Goal: Transaction & Acquisition: Purchase product/service

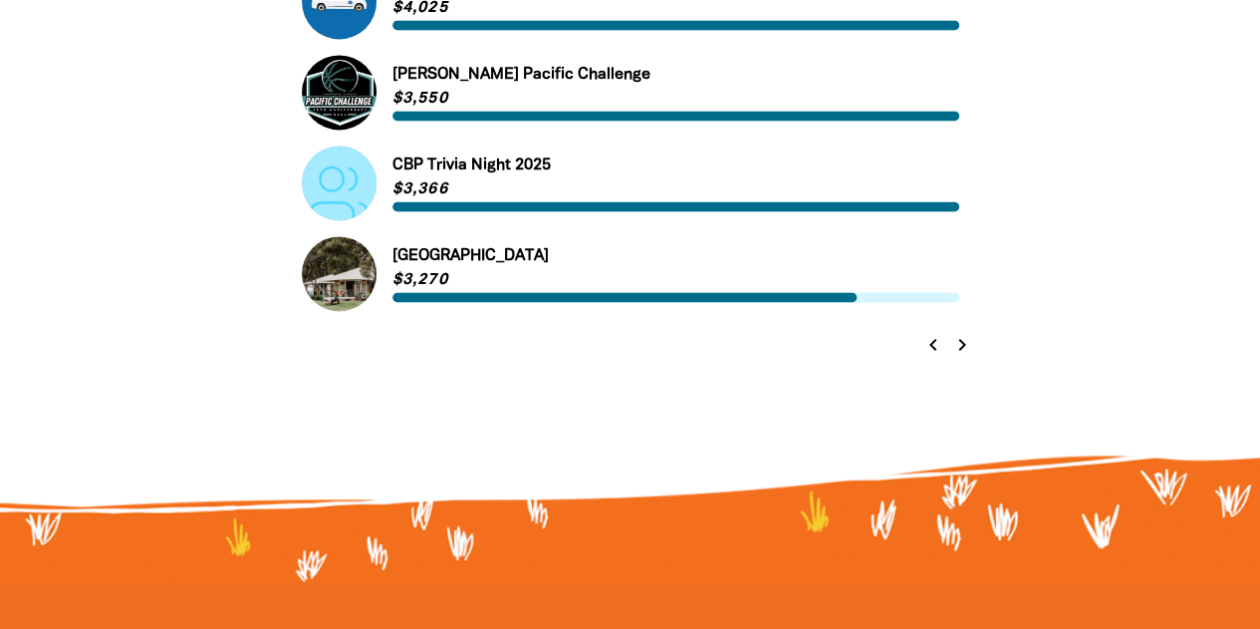
scroll to position [1398, 0]
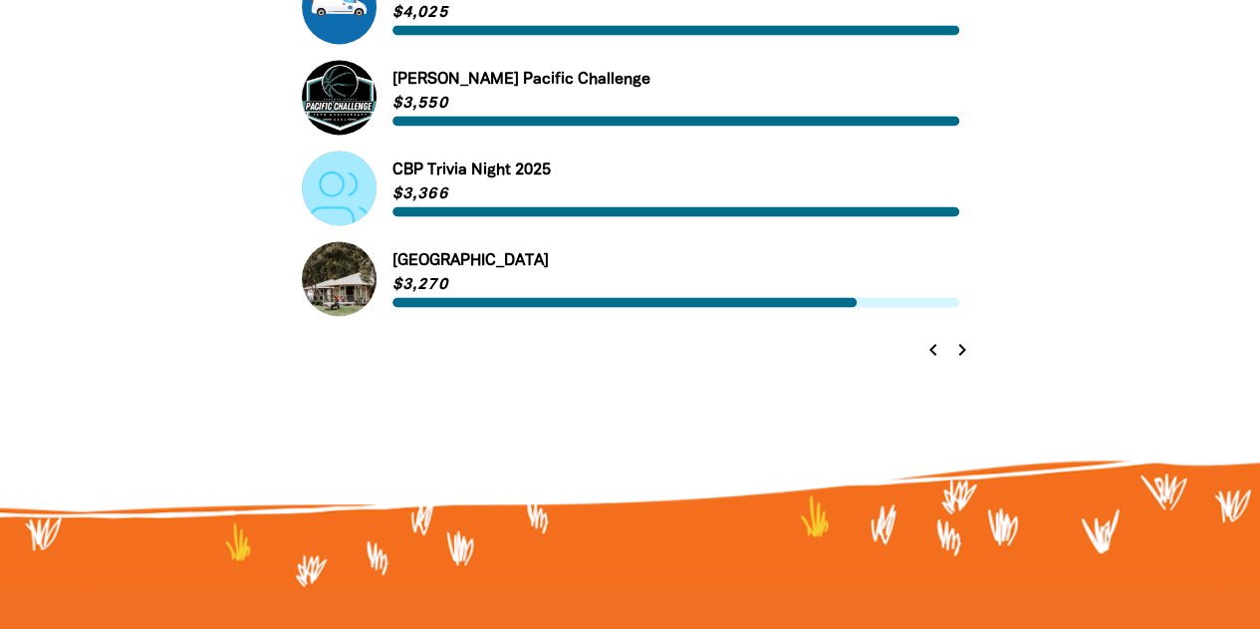
click at [969, 349] on icon "chevron_right" at bounding box center [962, 350] width 24 height 24
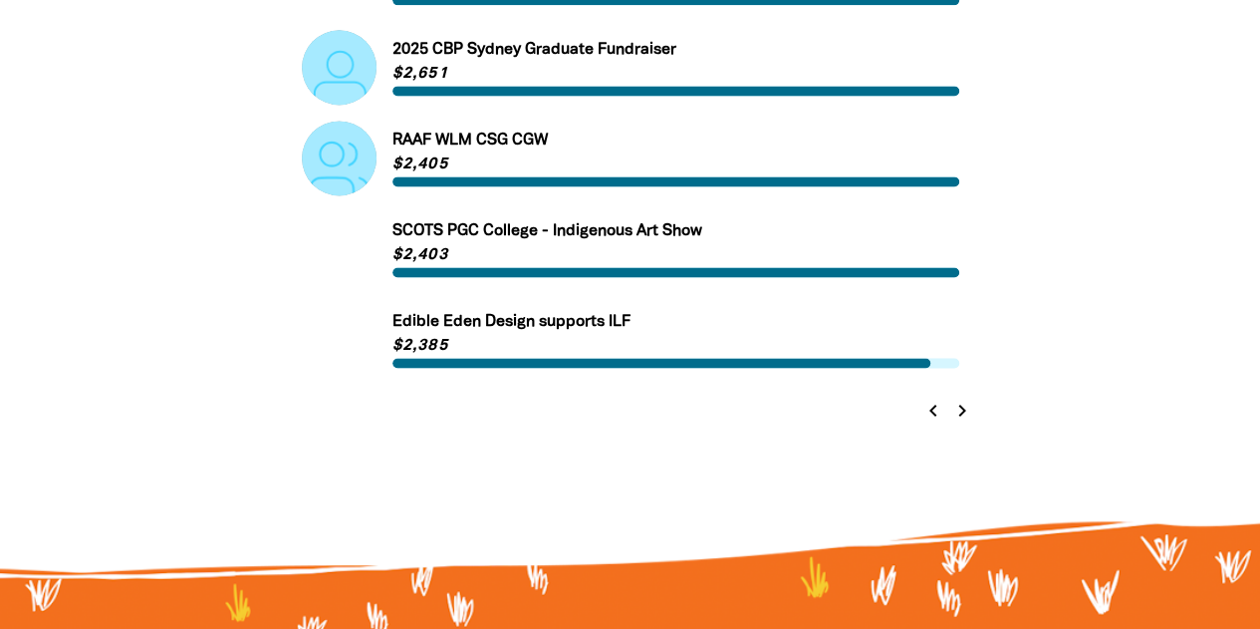
scroll to position [1299, 0]
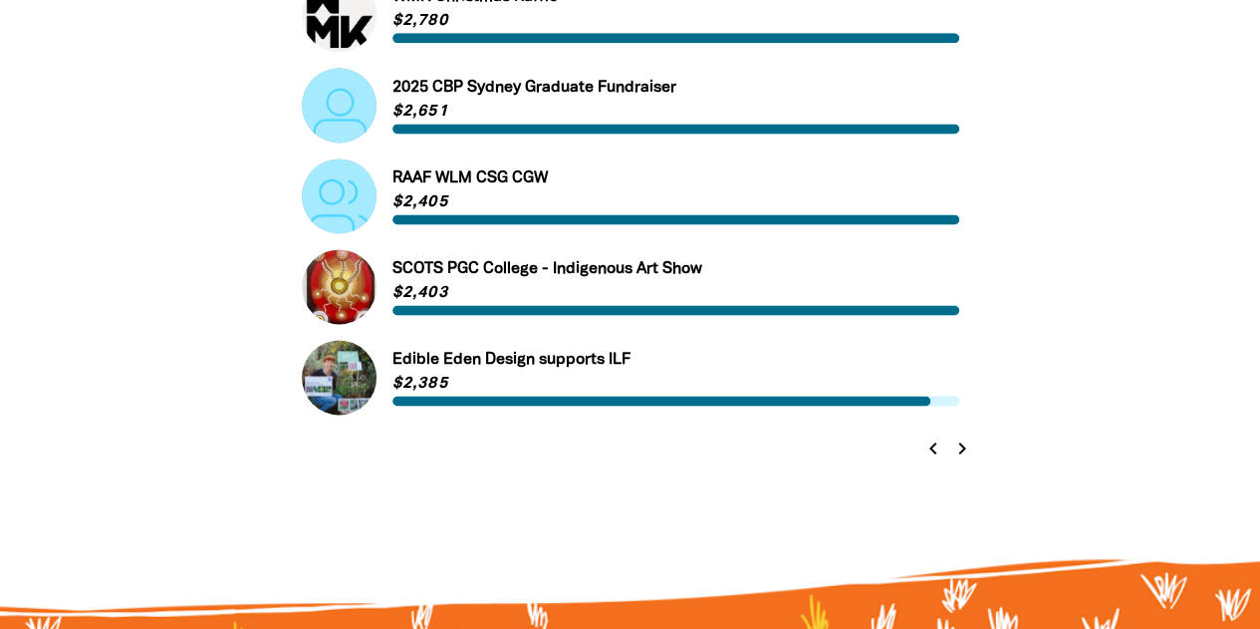
click at [964, 453] on icon "chevron_right" at bounding box center [962, 448] width 24 height 24
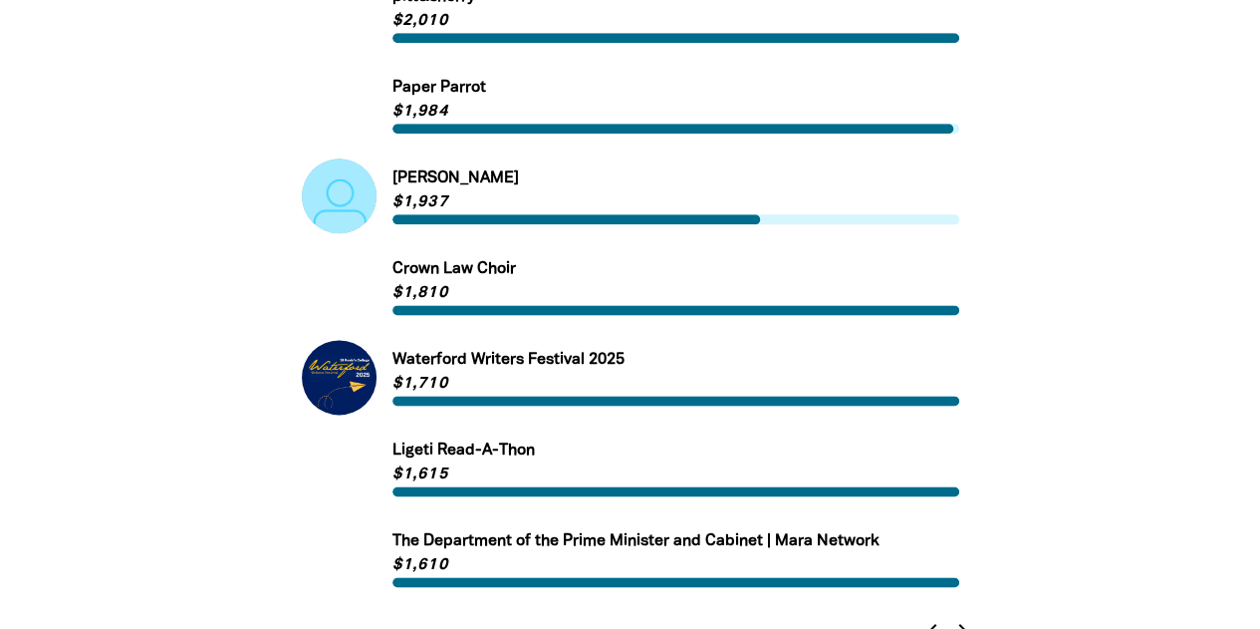
scroll to position [1119, 0]
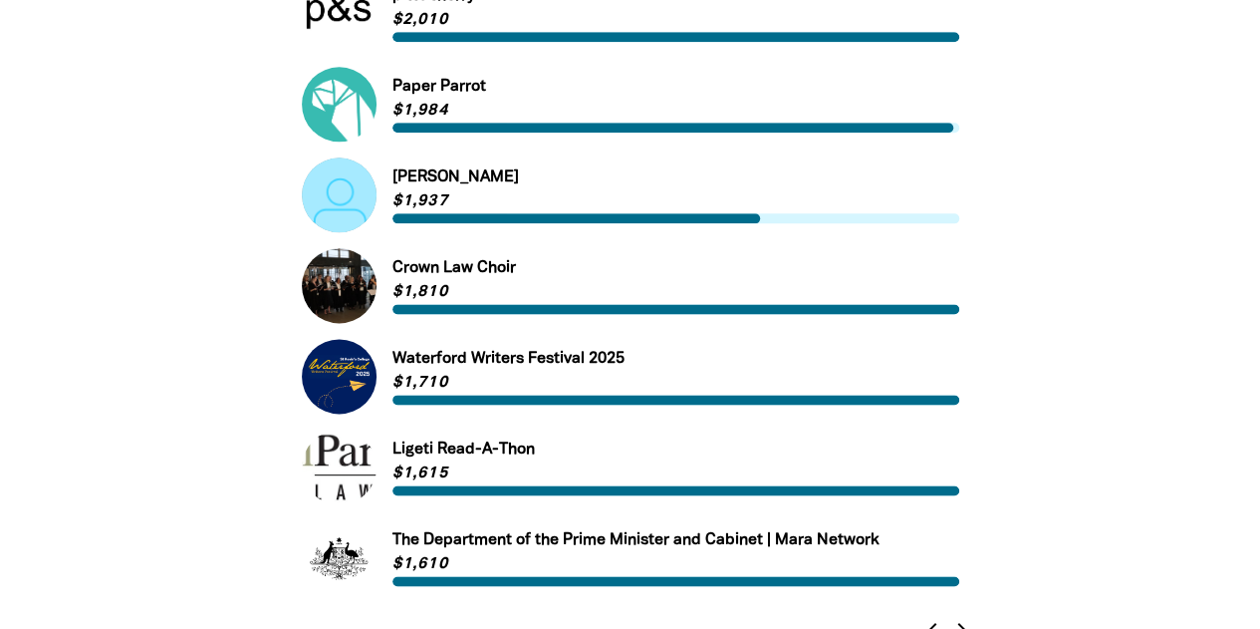
click at [594, 364] on link "Link to Waterford Writers Festival 2025" at bounding box center [631, 376] width 658 height 75
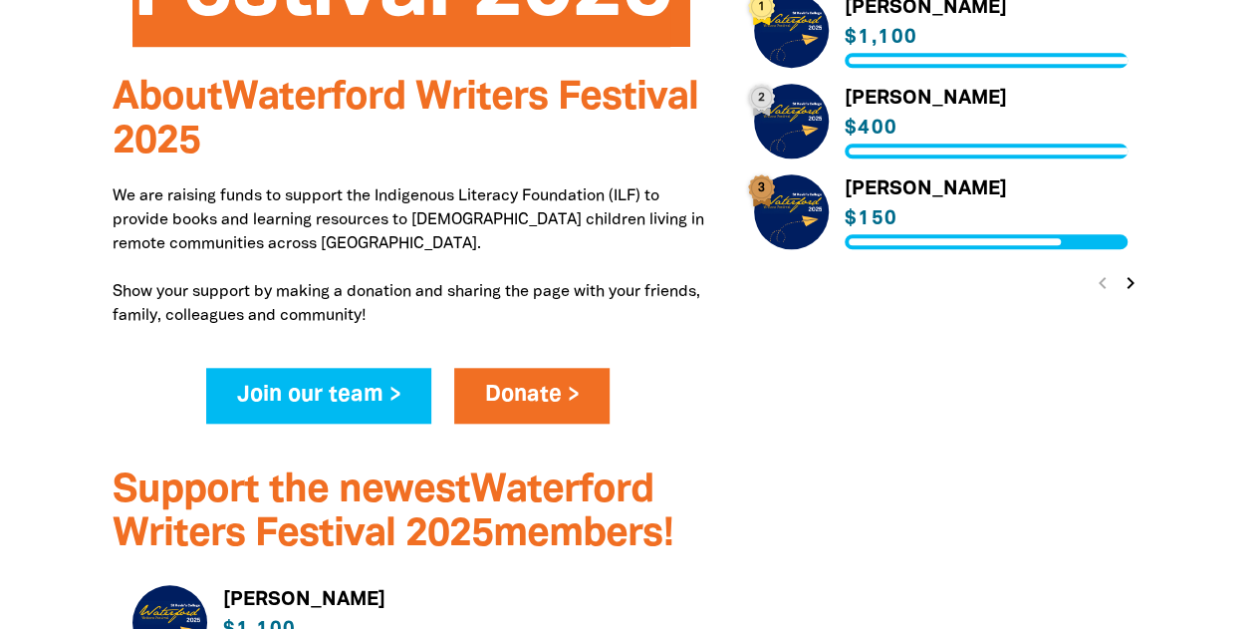
scroll to position [787, 0]
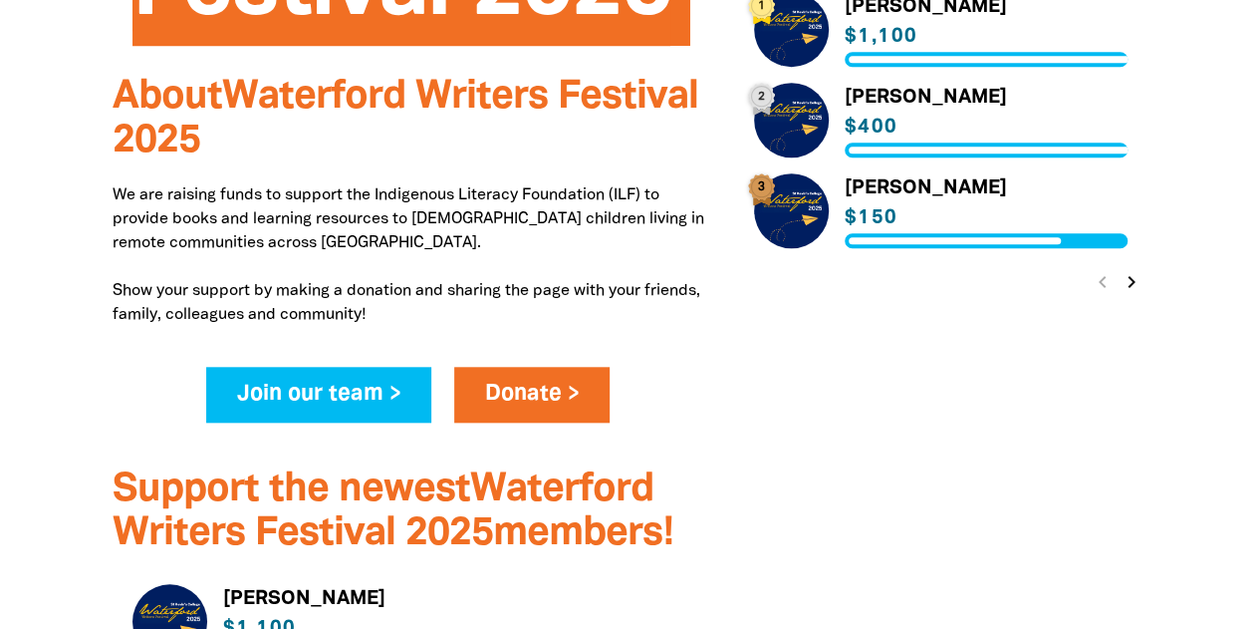
click at [1133, 278] on icon "chevron_right" at bounding box center [1132, 282] width 24 height 24
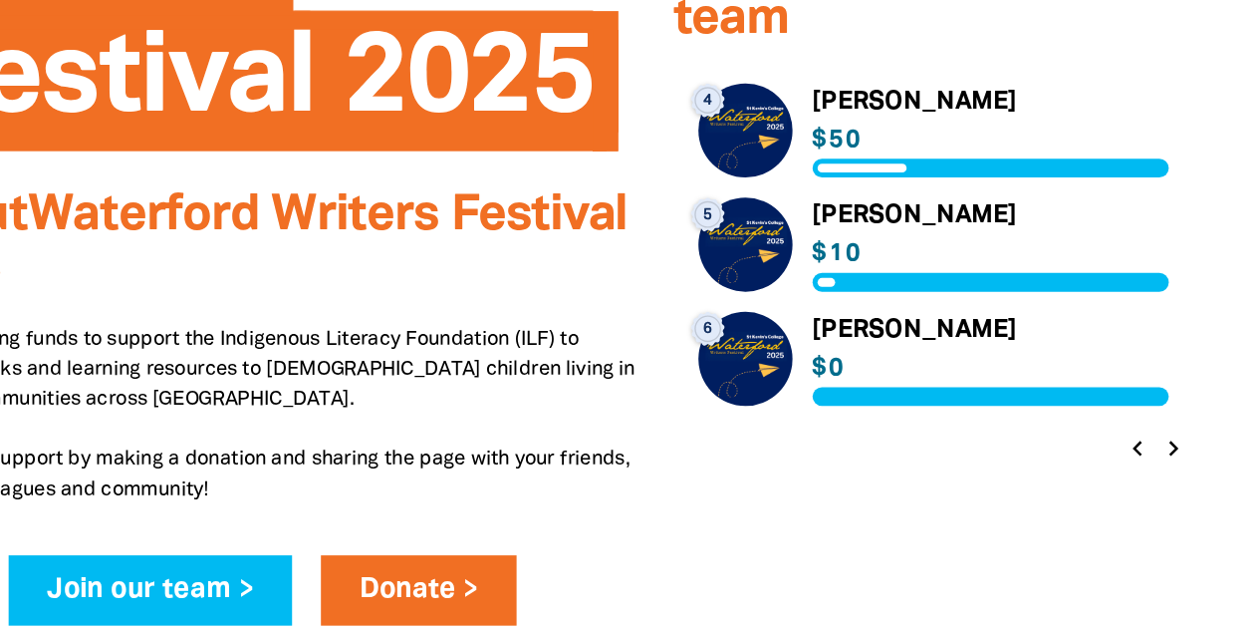
scroll to position [626, 0]
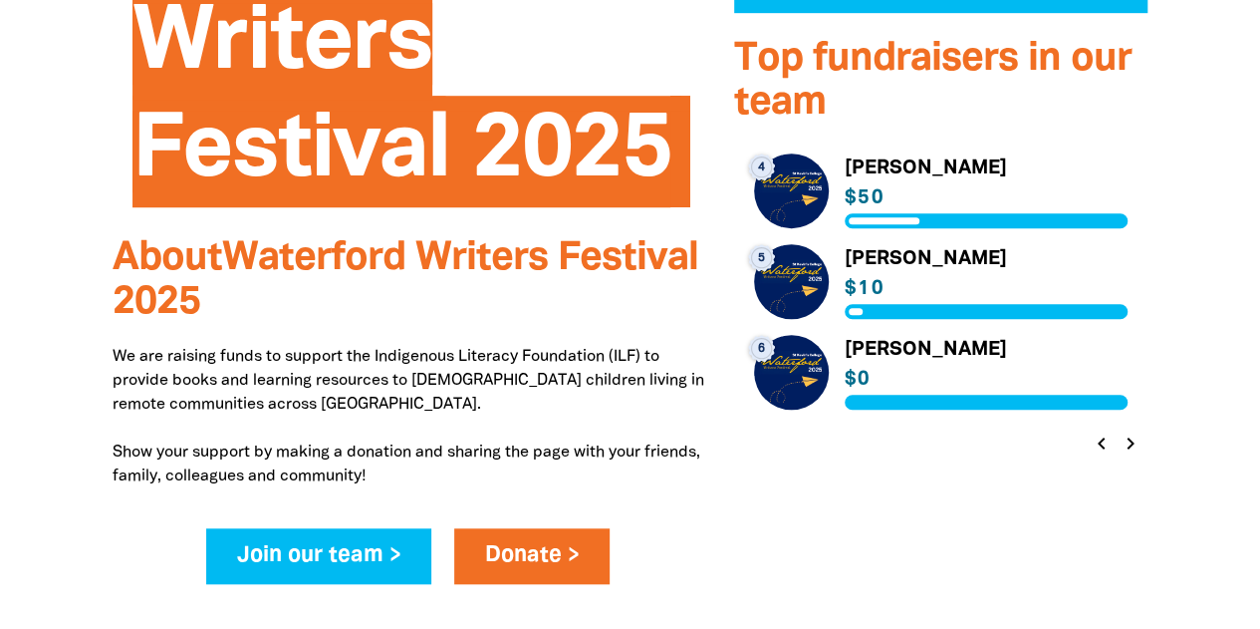
click at [1099, 437] on icon "chevron_left" at bounding box center [1102, 443] width 24 height 24
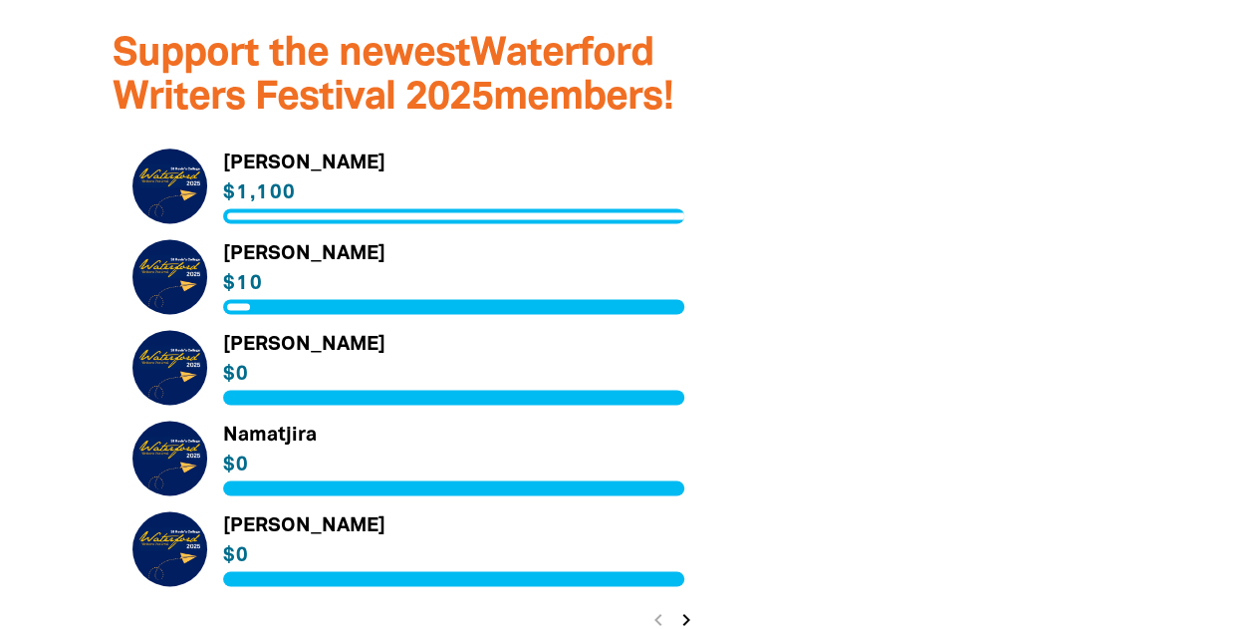
scroll to position [1223, 0]
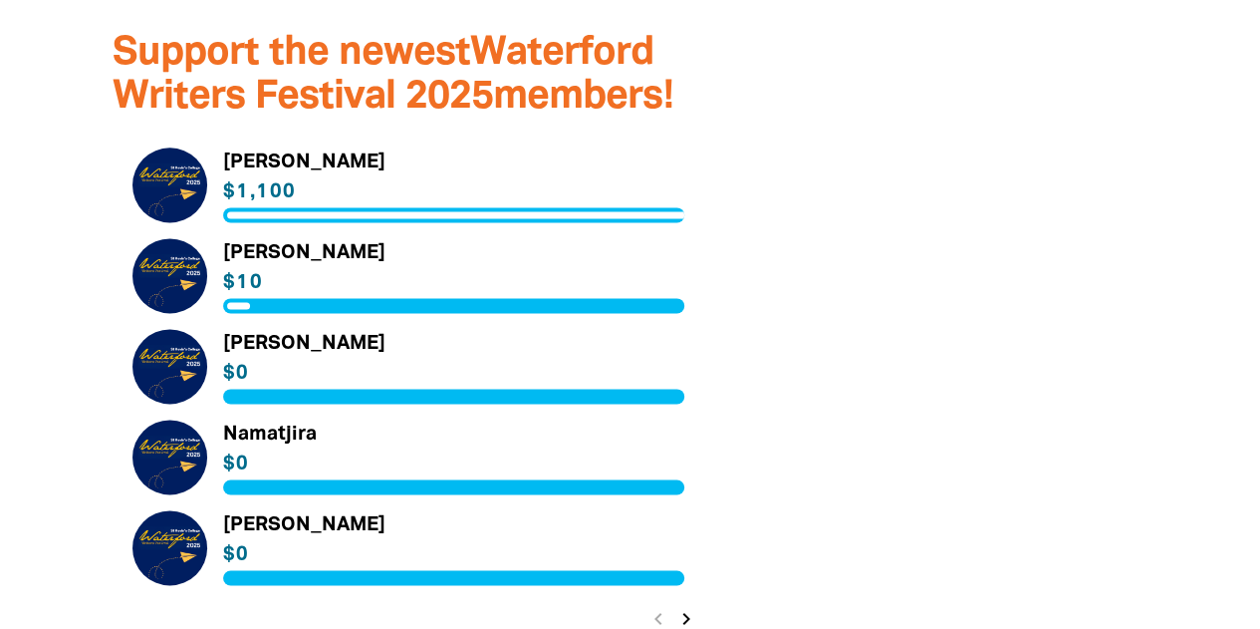
click at [321, 255] on link "Link to [PERSON_NAME]" at bounding box center [409, 275] width 552 height 75
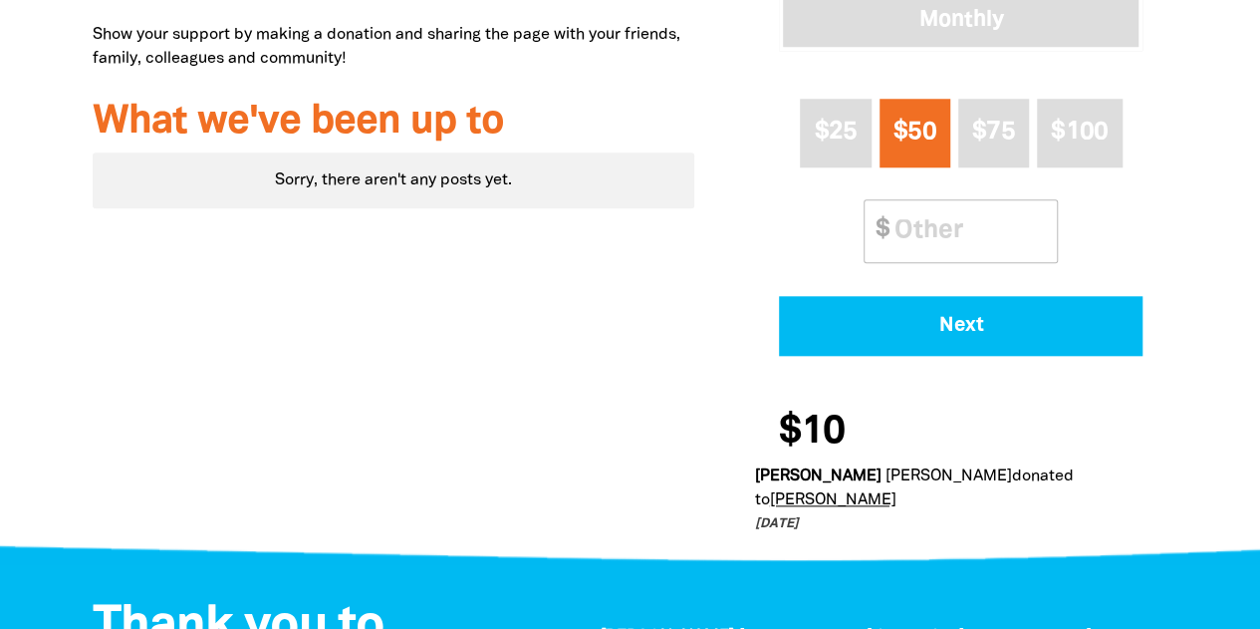
scroll to position [859, 0]
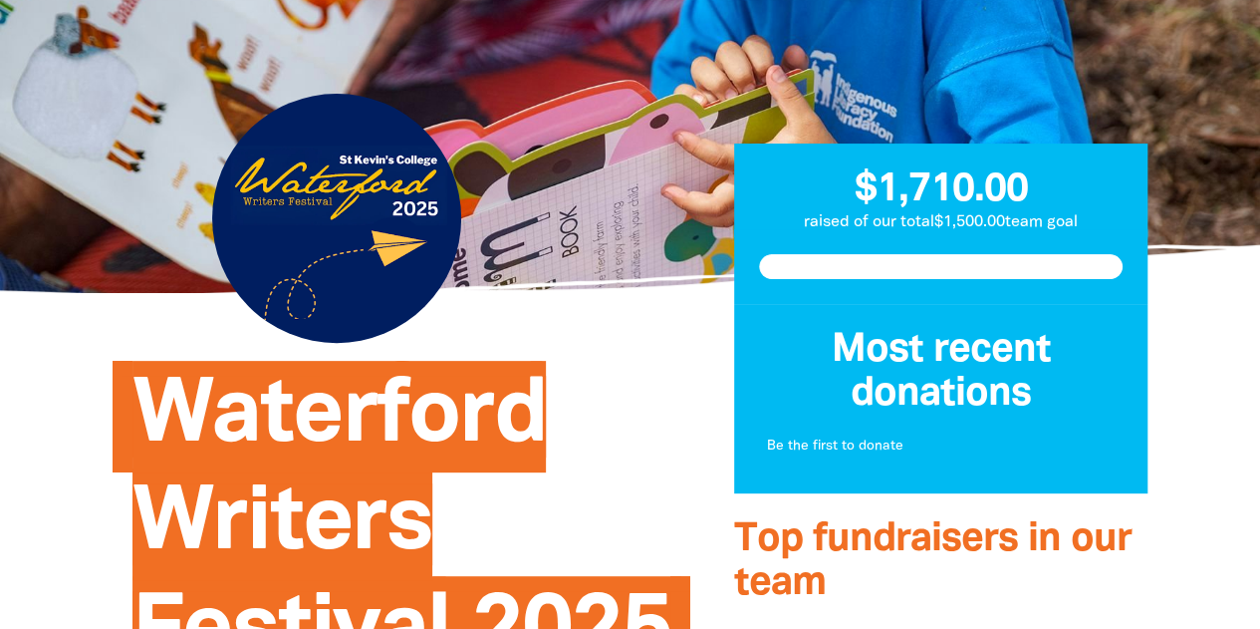
scroll to position [140, 0]
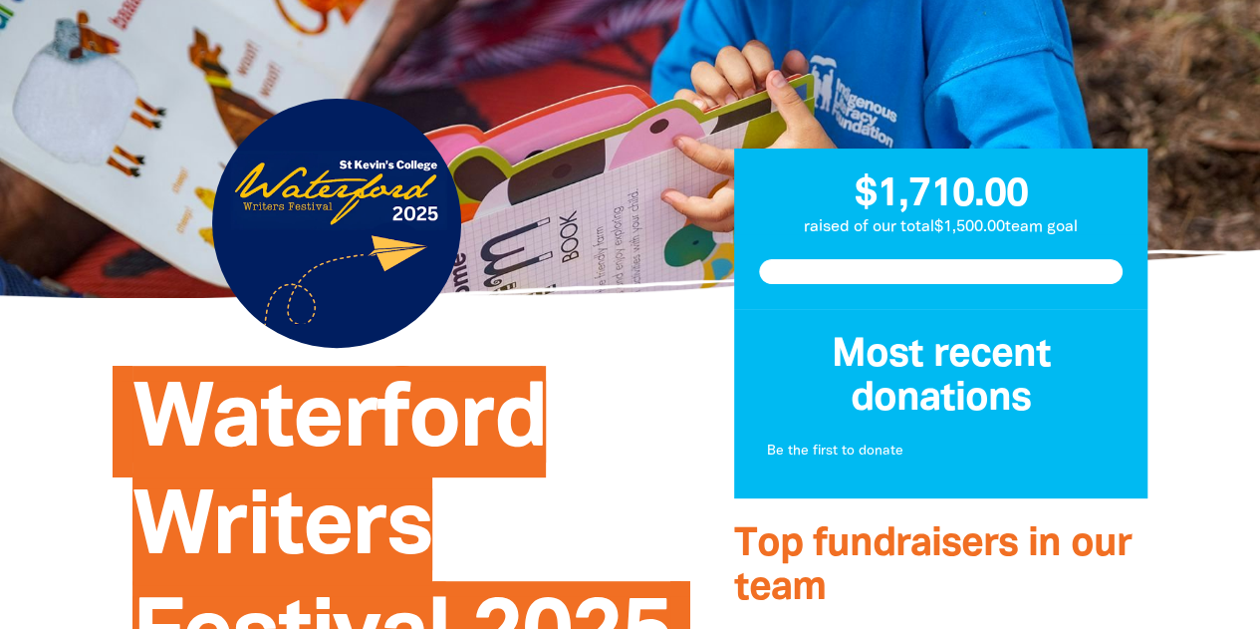
click at [913, 290] on div at bounding box center [941, 271] width 414 height 75
click at [831, 450] on p "Be the first to donate" at bounding box center [941, 451] width 349 height 20
click at [903, 382] on h3 "Most recent donations" at bounding box center [941, 378] width 365 height 88
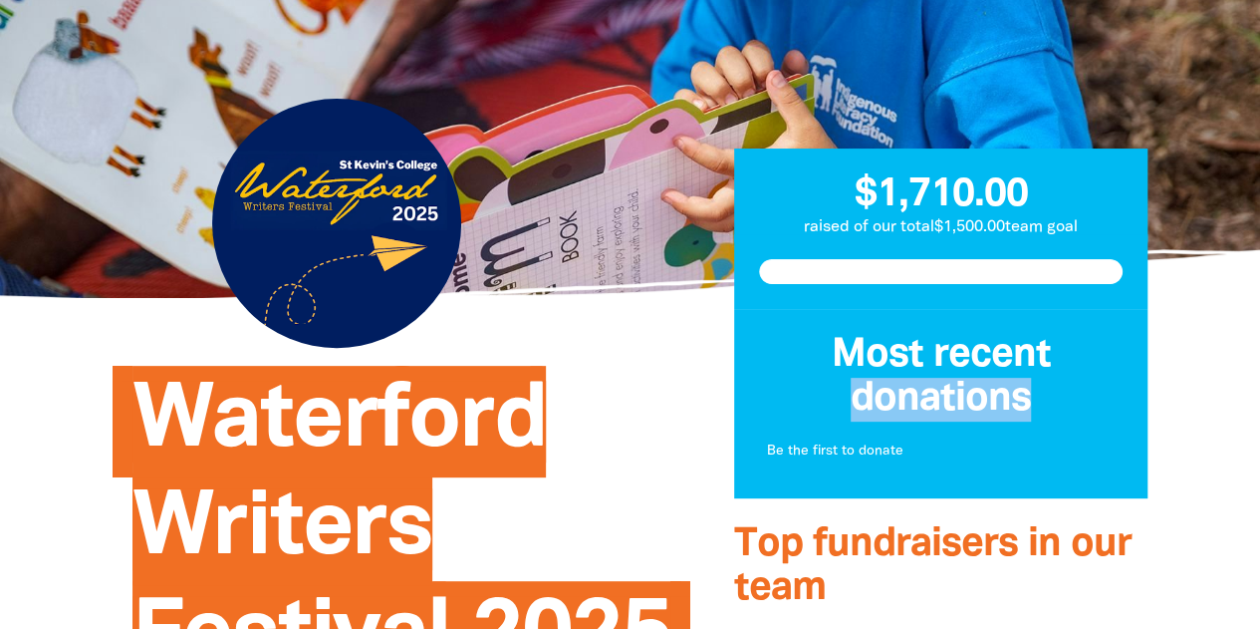
click at [903, 382] on h3 "Most recent donations" at bounding box center [941, 378] width 365 height 88
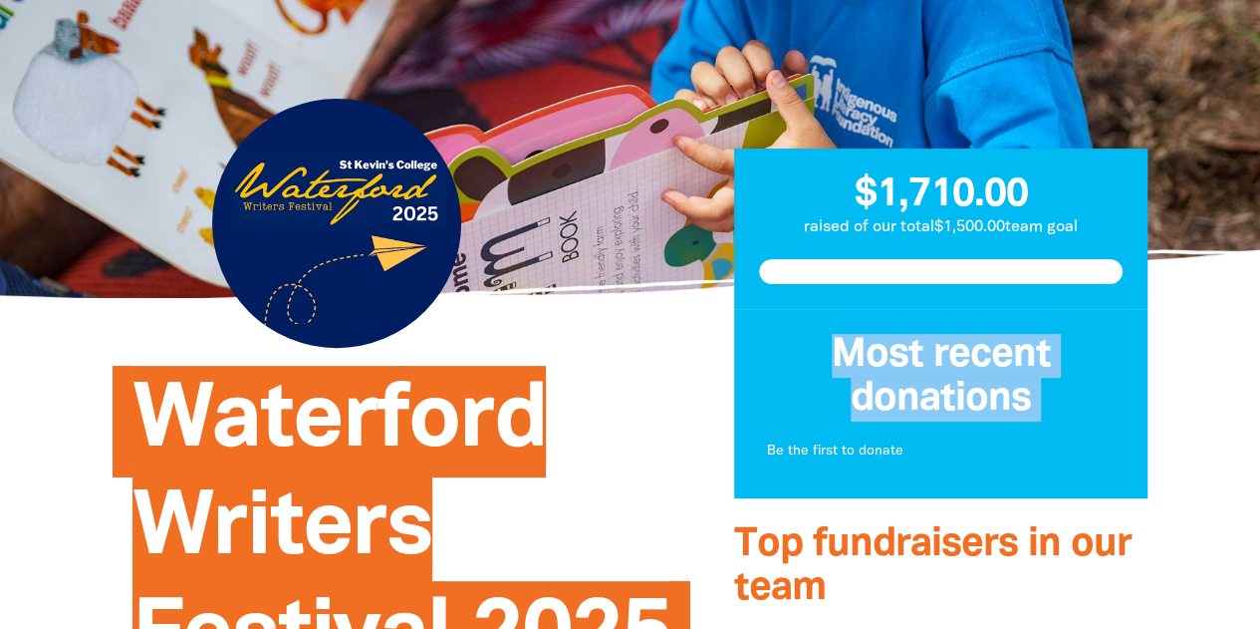
click at [903, 382] on h3 "Most recent donations" at bounding box center [941, 378] width 365 height 88
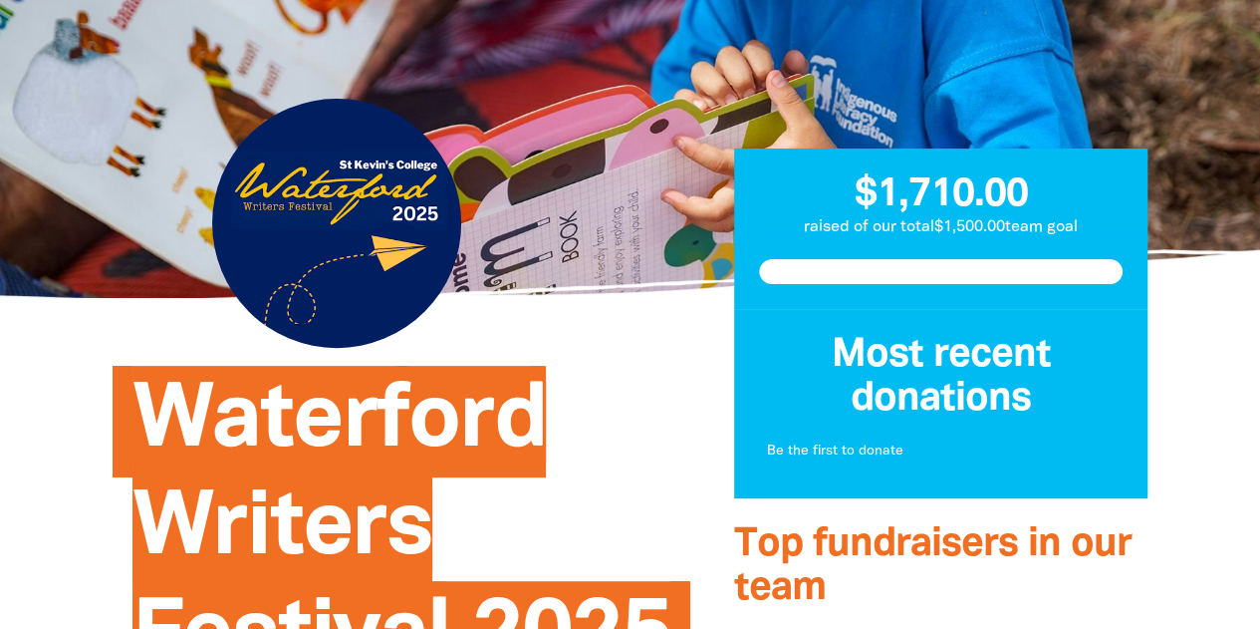
drag, startPoint x: 903, startPoint y: 382, endPoint x: 749, endPoint y: 96, distance: 324.5
click at [749, 96] on div at bounding box center [941, 123] width 444 height 249
